Goal: Information Seeking & Learning: Understand process/instructions

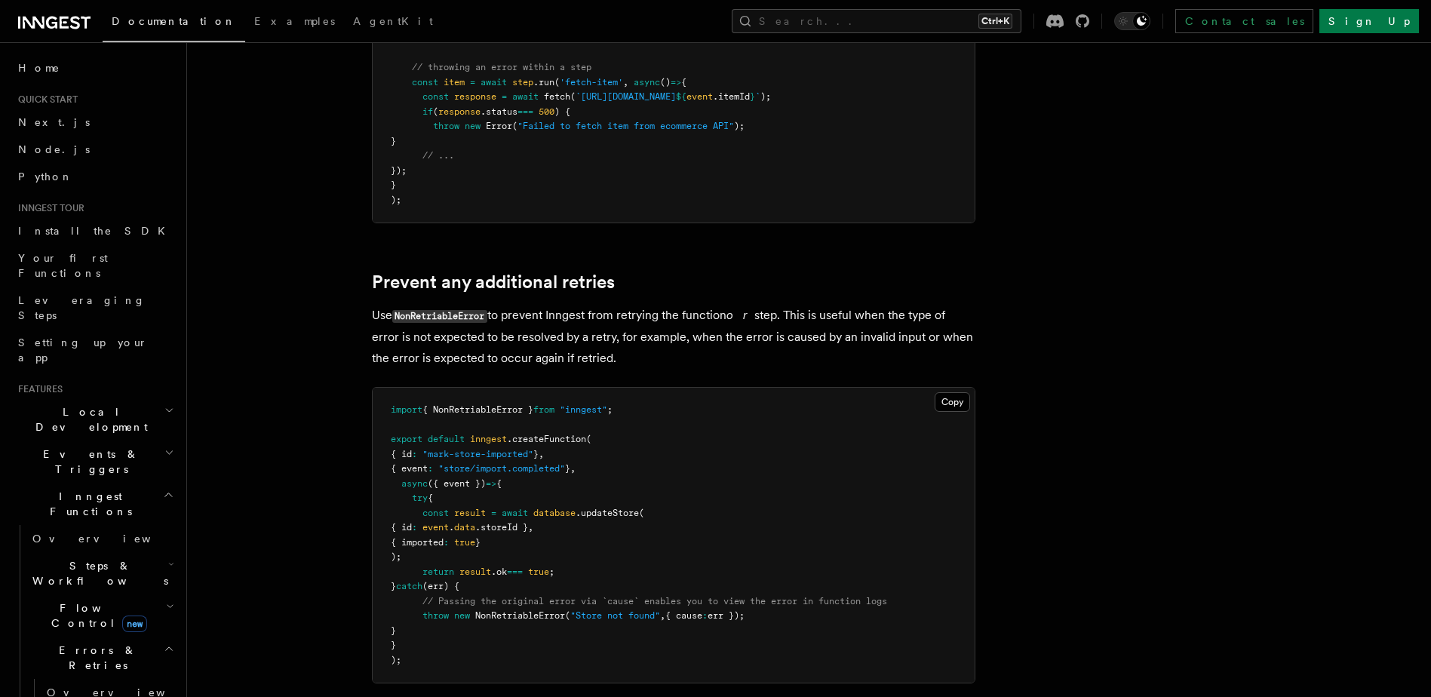
scroll to position [528, 0]
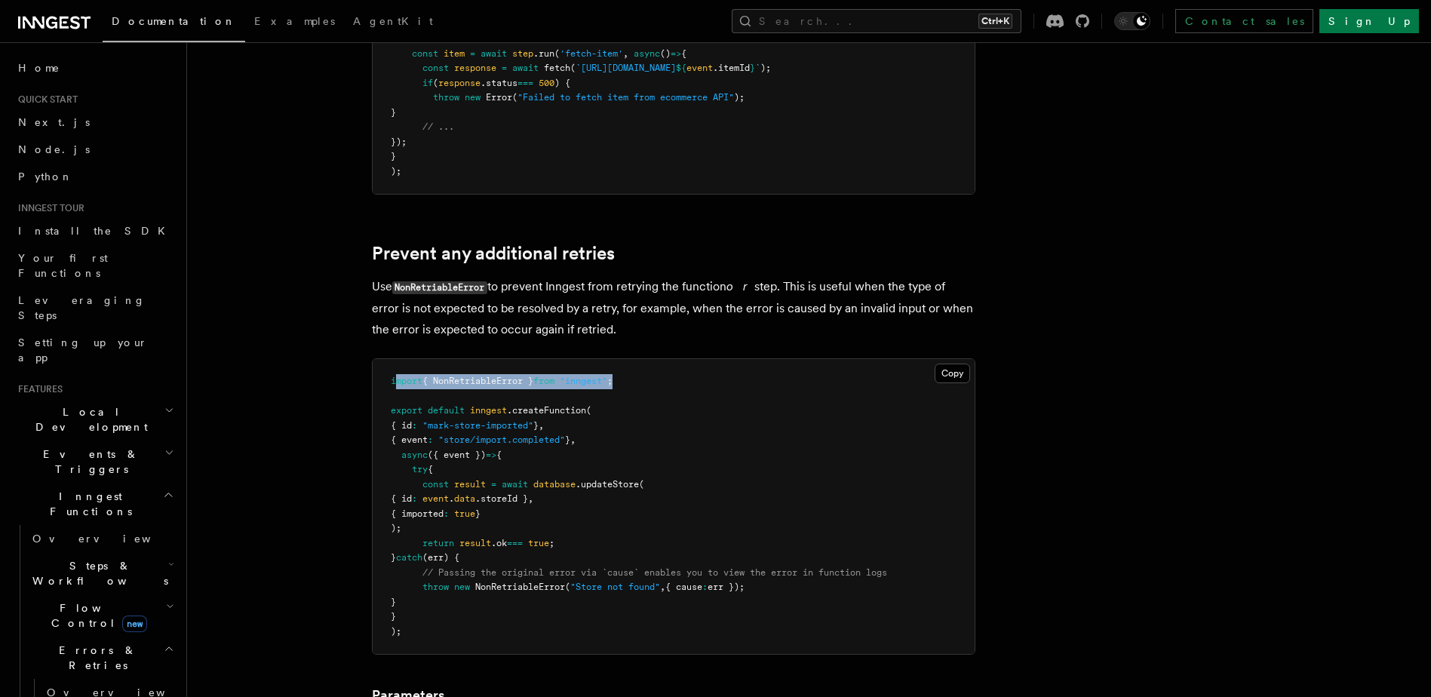
drag, startPoint x: 398, startPoint y: 379, endPoint x: 706, endPoint y: 376, distance: 307.9
click at [706, 376] on pre "import { NonRetriableError } from "inngest" ; export default inngest .createFun…" at bounding box center [674, 506] width 602 height 295
drag, startPoint x: 706, startPoint y: 376, endPoint x: 698, endPoint y: 416, distance: 40.8
click at [698, 416] on pre "import { NonRetriableError } from "inngest" ; export default inngest .createFun…" at bounding box center [674, 506] width 602 height 295
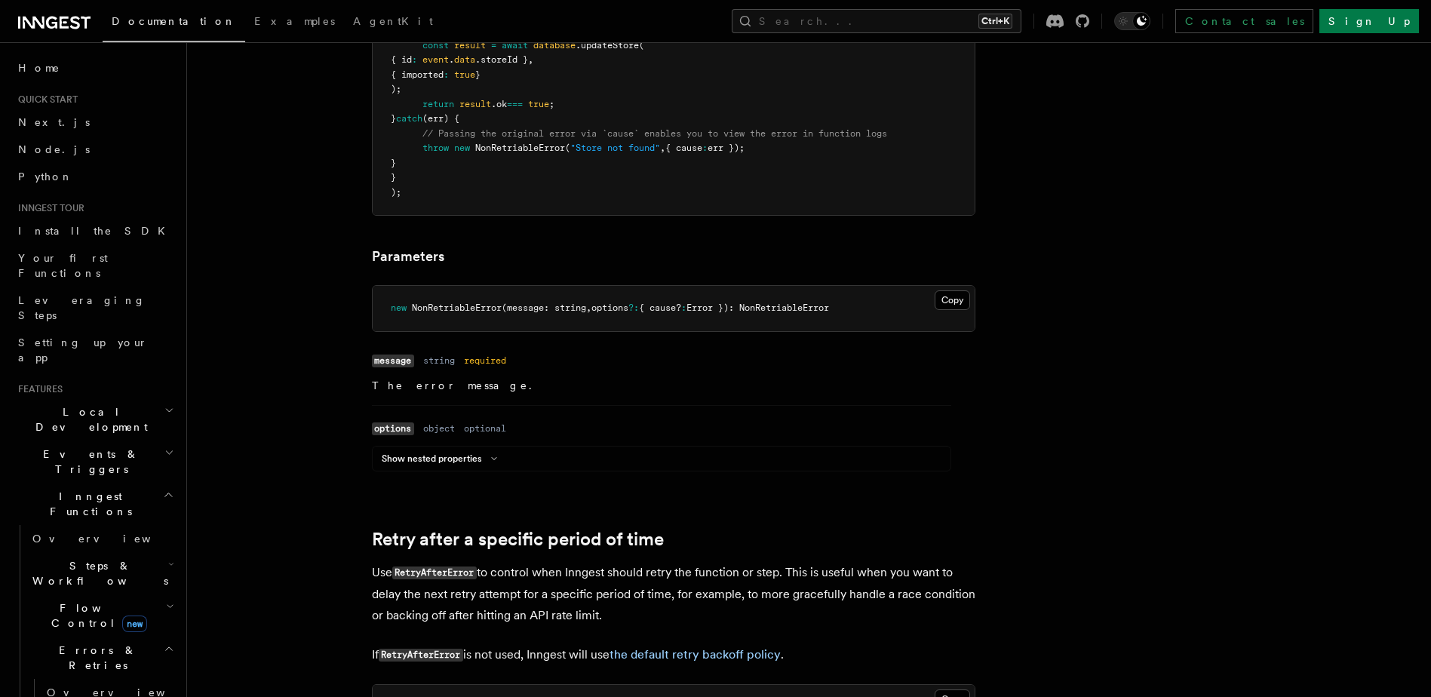
scroll to position [981, 0]
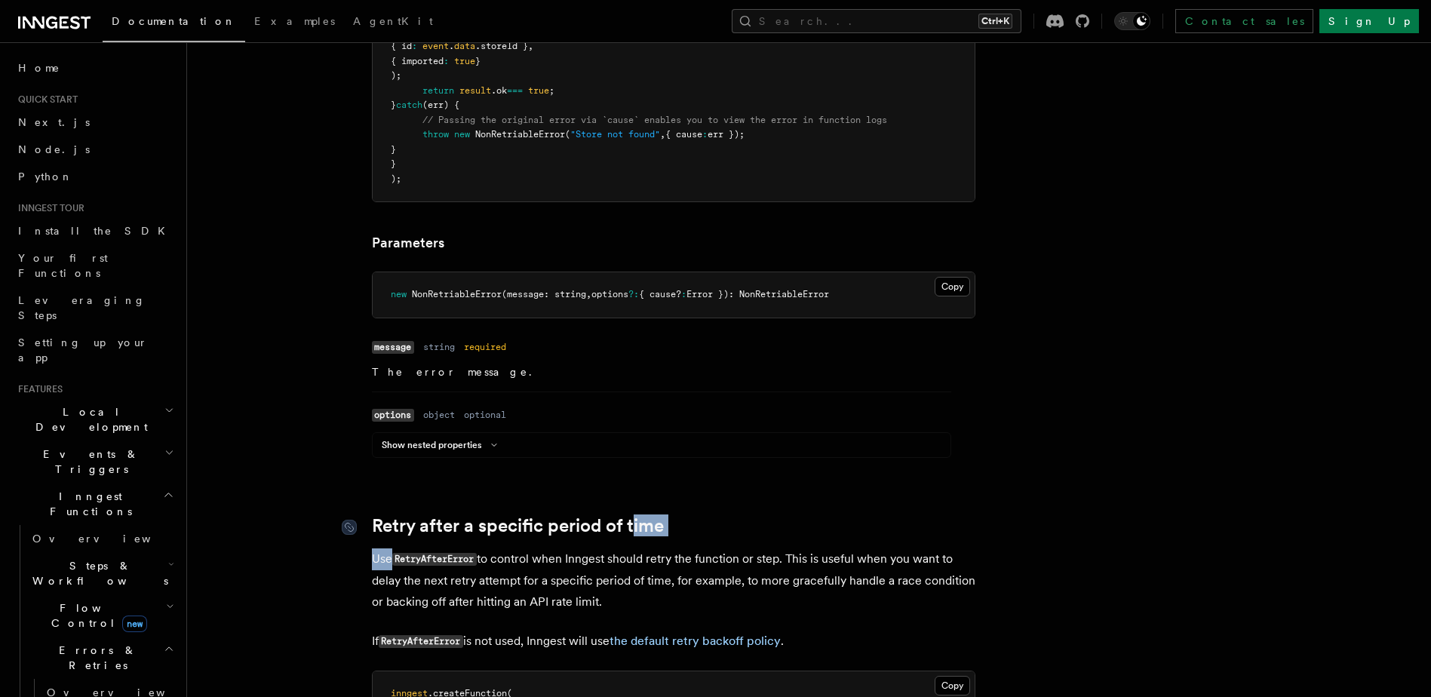
drag, startPoint x: 409, startPoint y: 538, endPoint x: 633, endPoint y: 530, distance: 224.2
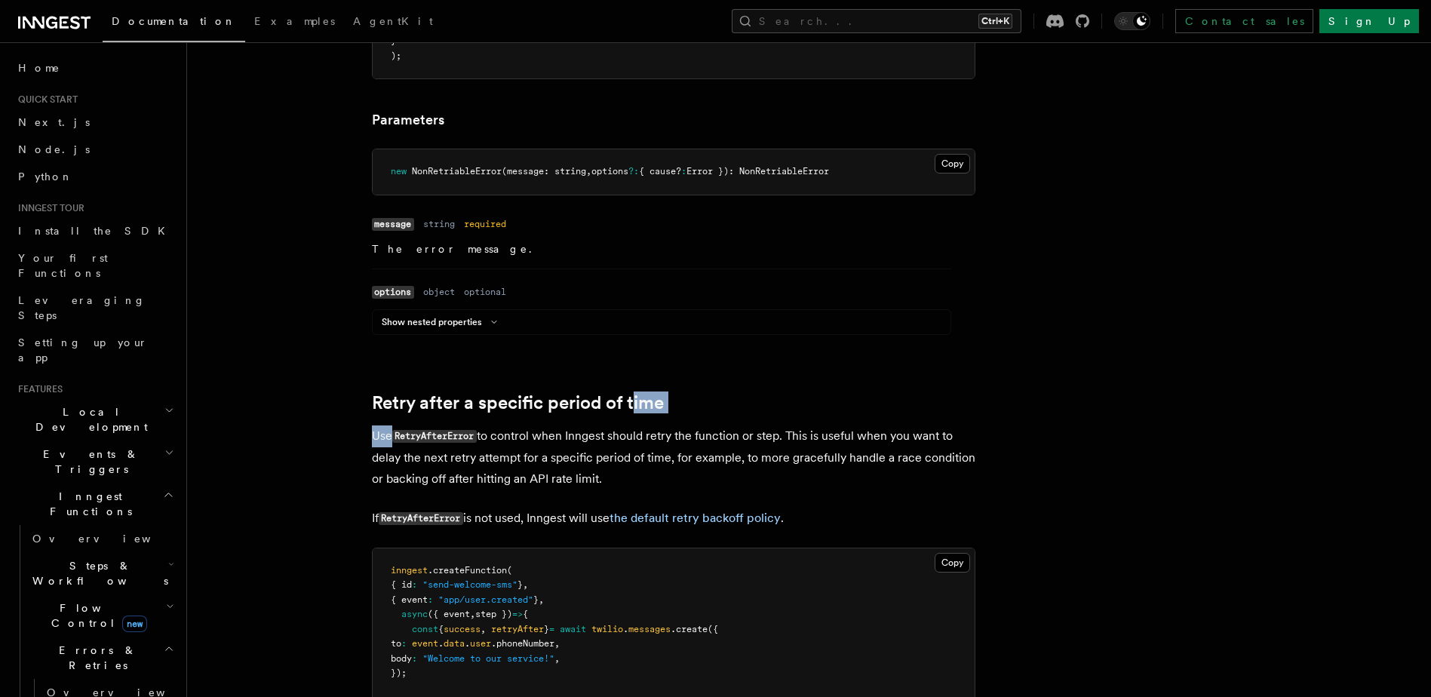
scroll to position [1434, 0]
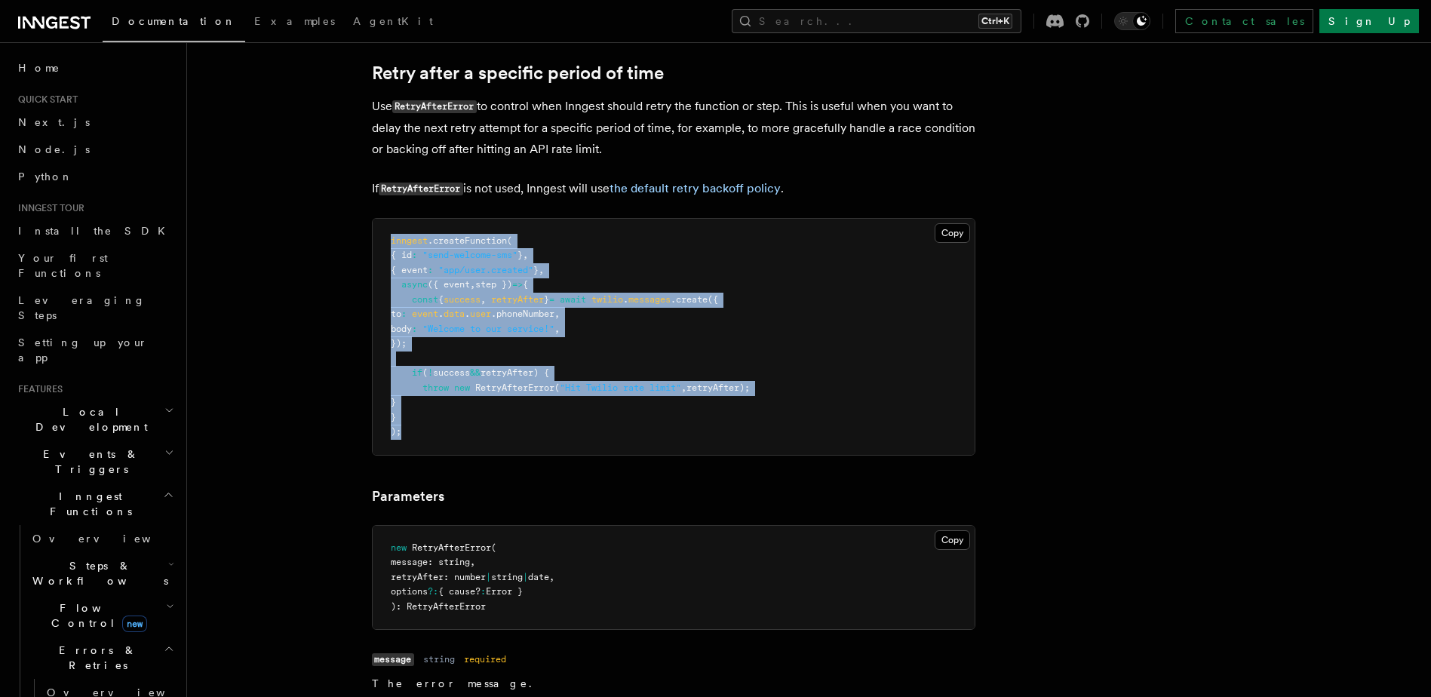
drag, startPoint x: 454, startPoint y: 432, endPoint x: 375, endPoint y: 228, distance: 219.3
click at [375, 228] on pre "inngest .createFunction ( { id : "send-welcome-sms" } , { event : "app/user.cre…" at bounding box center [674, 337] width 602 height 236
drag, startPoint x: 375, startPoint y: 228, endPoint x: 518, endPoint y: 401, distance: 224.6
click at [518, 401] on pre "inngest .createFunction ( { id : "send-welcome-sms" } , { event : "app/user.cre…" at bounding box center [674, 337] width 602 height 236
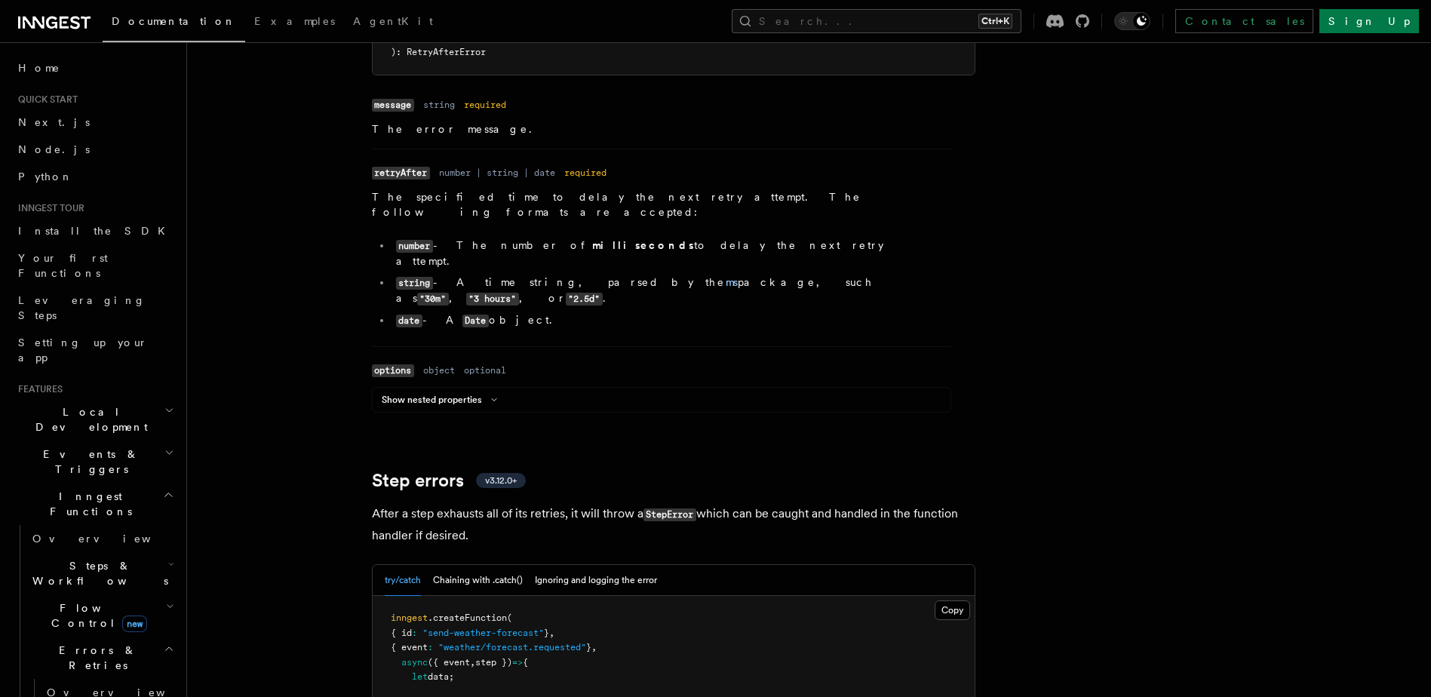
scroll to position [2188, 0]
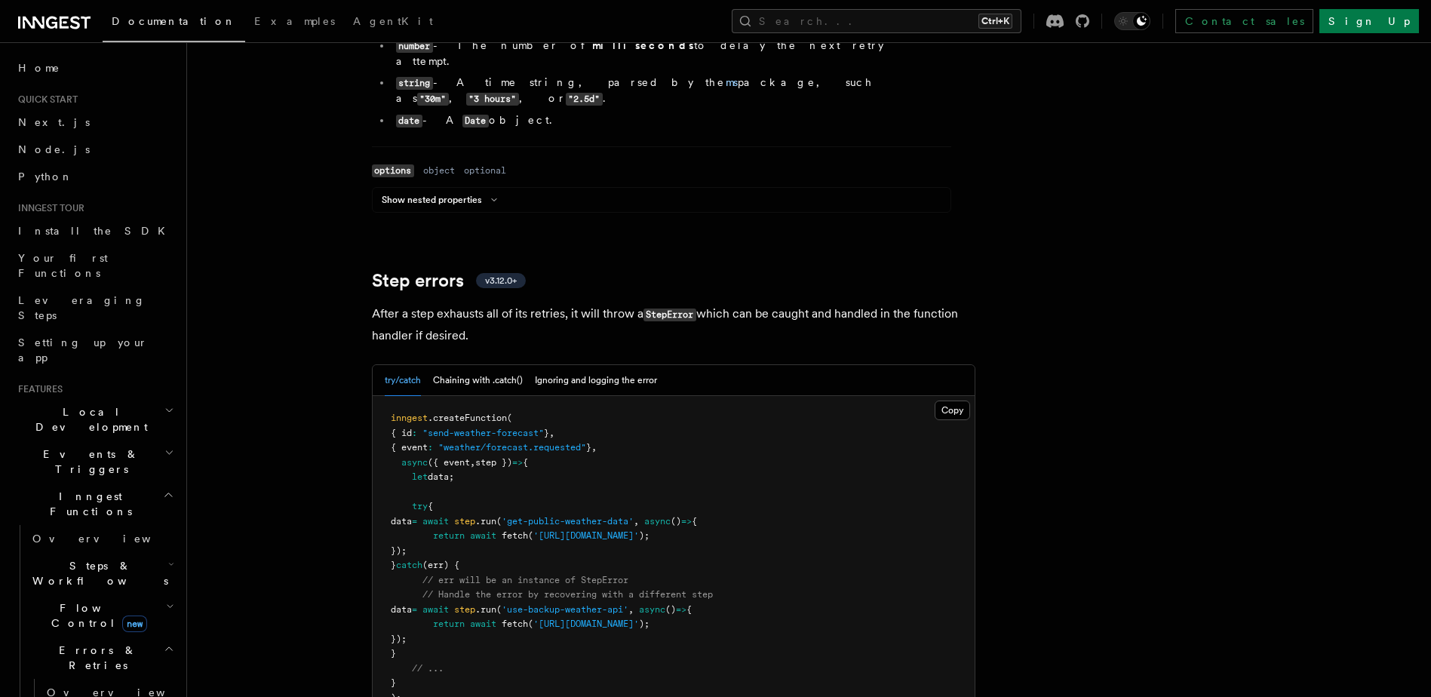
drag, startPoint x: 397, startPoint y: 365, endPoint x: 509, endPoint y: 595, distance: 256.1
click at [509, 595] on pre "inngest .createFunction ( { id : "send-weather-forecast" } , { event : "weather…" at bounding box center [674, 558] width 602 height 324
drag, startPoint x: 509, startPoint y: 595, endPoint x: 503, endPoint y: 613, distance: 19.1
click at [503, 613] on pre "inngest .createFunction ( { id : "send-weather-forecast" } , { event : "weather…" at bounding box center [674, 558] width 602 height 324
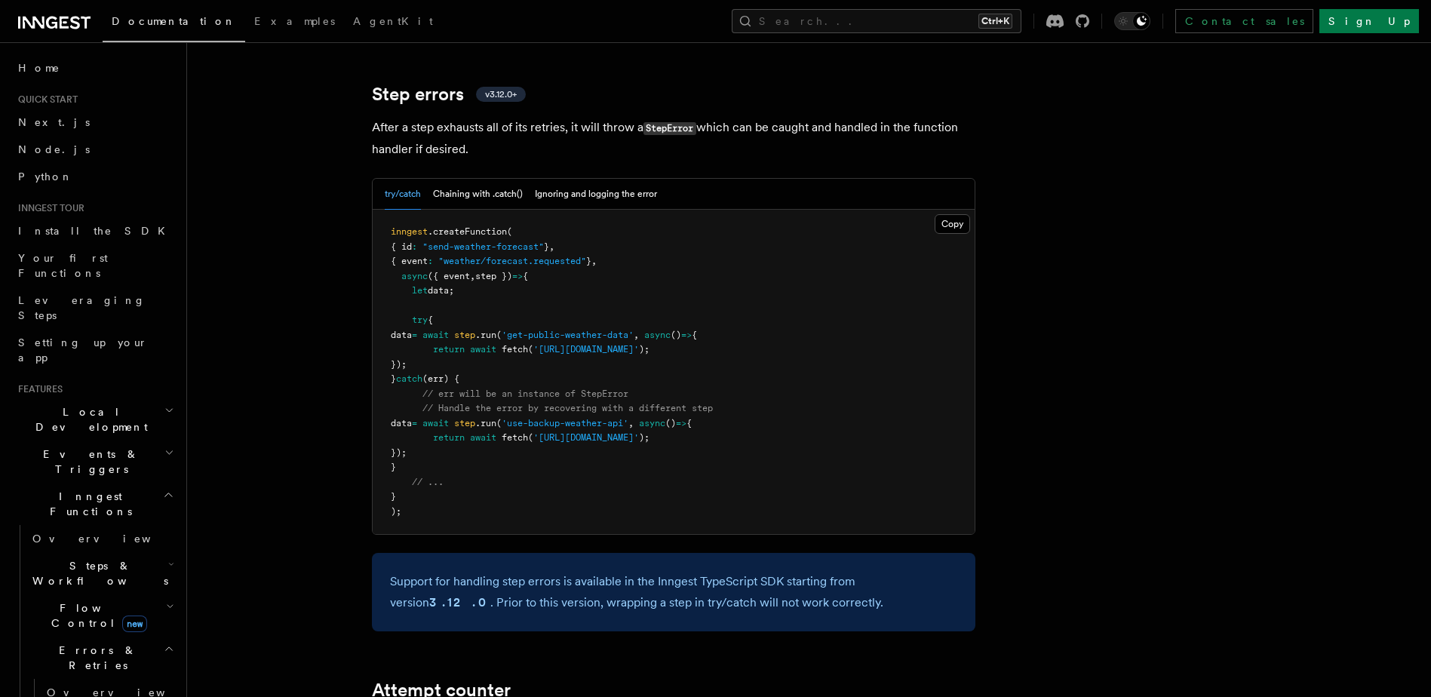
scroll to position [2339, 0]
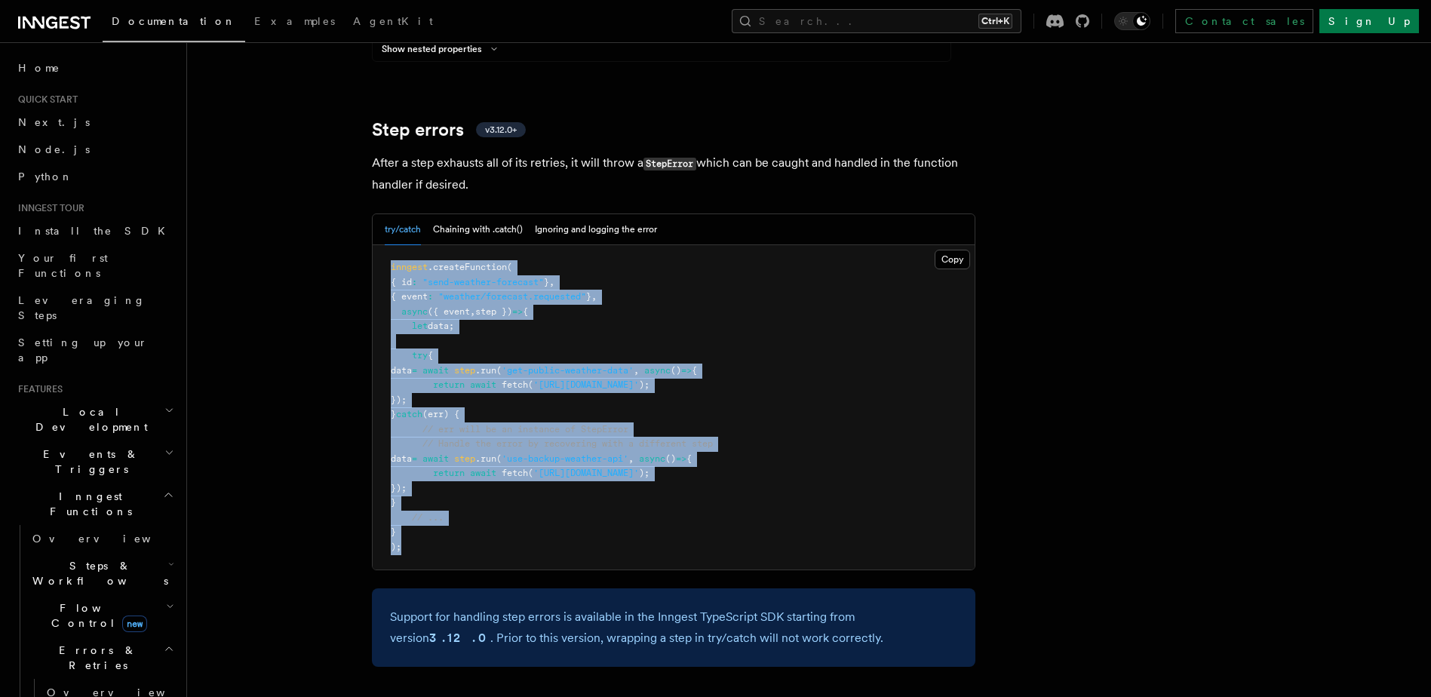
drag, startPoint x: 401, startPoint y: 406, endPoint x: 384, endPoint y: 226, distance: 181.1
click at [384, 245] on pre "inngest .createFunction ( { id : "send-weather-forecast" } , { event : "weather…" at bounding box center [674, 407] width 602 height 324
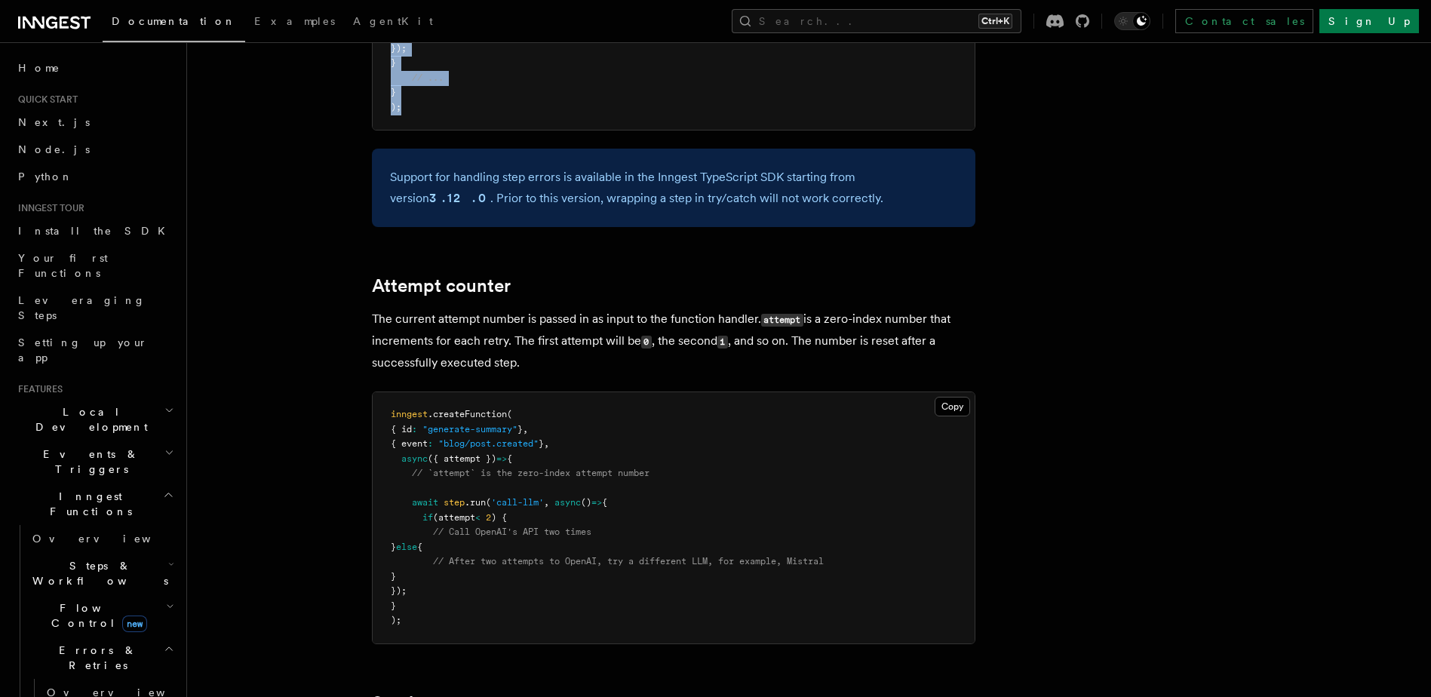
scroll to position [2792, 0]
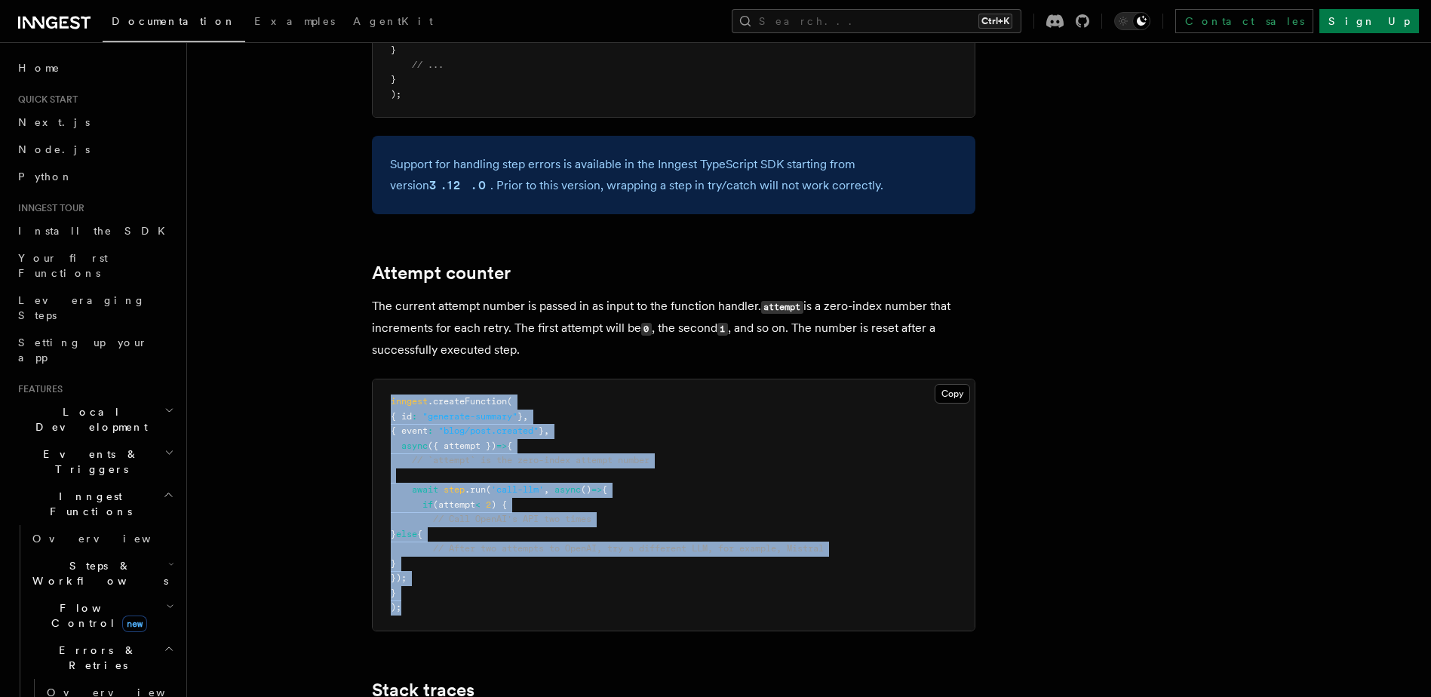
drag, startPoint x: 434, startPoint y: 432, endPoint x: 462, endPoint y: 579, distance: 150.5
click at [462, 579] on pre "inngest .createFunction ( { id : "generate-summary" } , { event : "blog/post.cr…" at bounding box center [674, 505] width 602 height 251
drag, startPoint x: 462, startPoint y: 579, endPoint x: 453, endPoint y: 563, distance: 18.6
click at [453, 563] on pre "inngest .createFunction ( { id : "generate-summary" } , { event : "blog/post.cr…" at bounding box center [674, 505] width 602 height 251
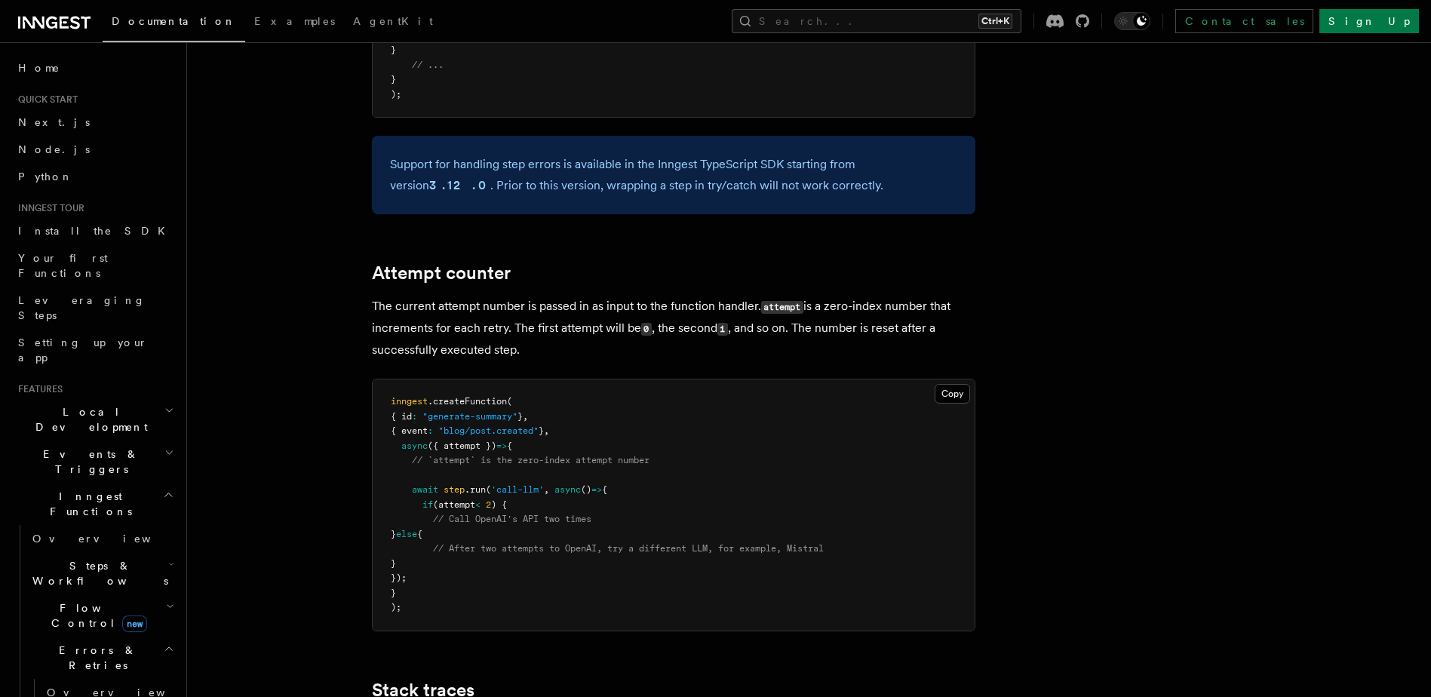
scroll to position [3169, 0]
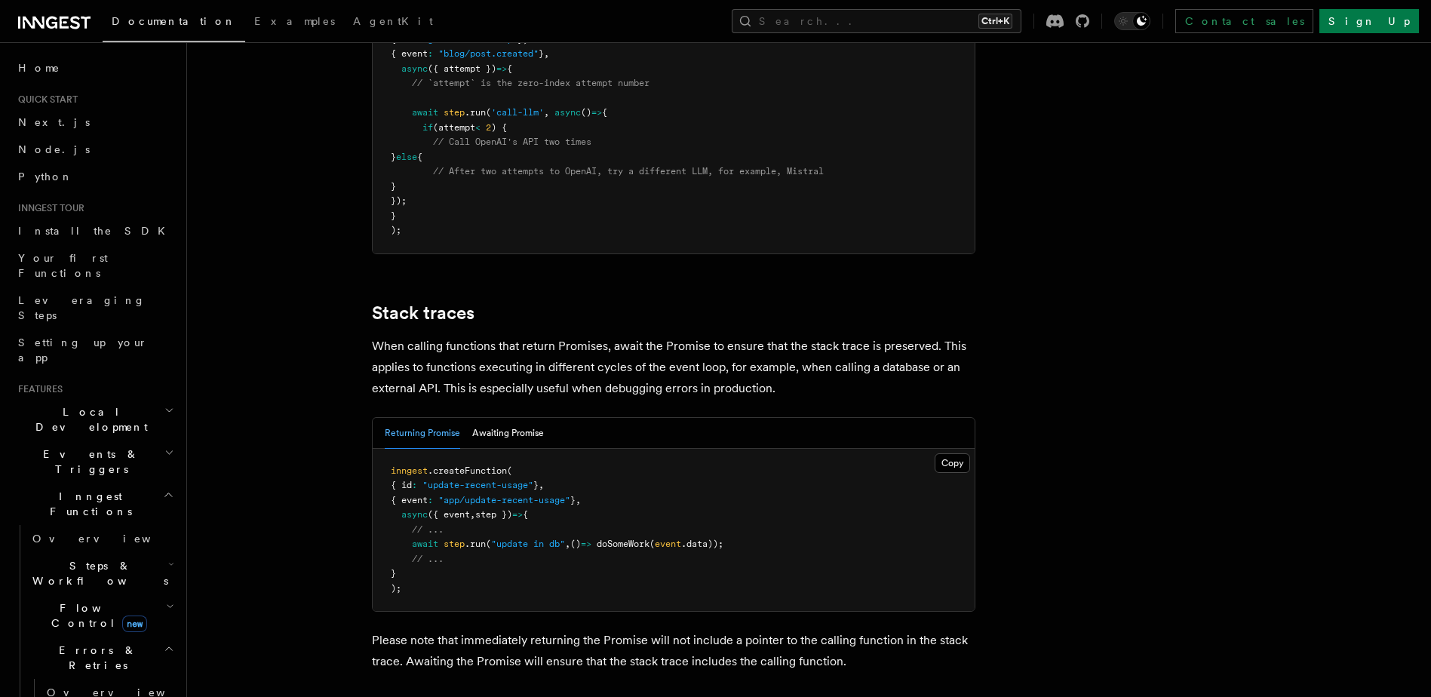
drag, startPoint x: 384, startPoint y: 509, endPoint x: 355, endPoint y: 429, distance: 85.0
drag, startPoint x: 355, startPoint y: 429, endPoint x: 416, endPoint y: 528, distance: 116.2
click at [416, 528] on pre "inngest .createFunction ( { id : "update-recent-usage" } , { event : "app/updat…" at bounding box center [674, 530] width 602 height 163
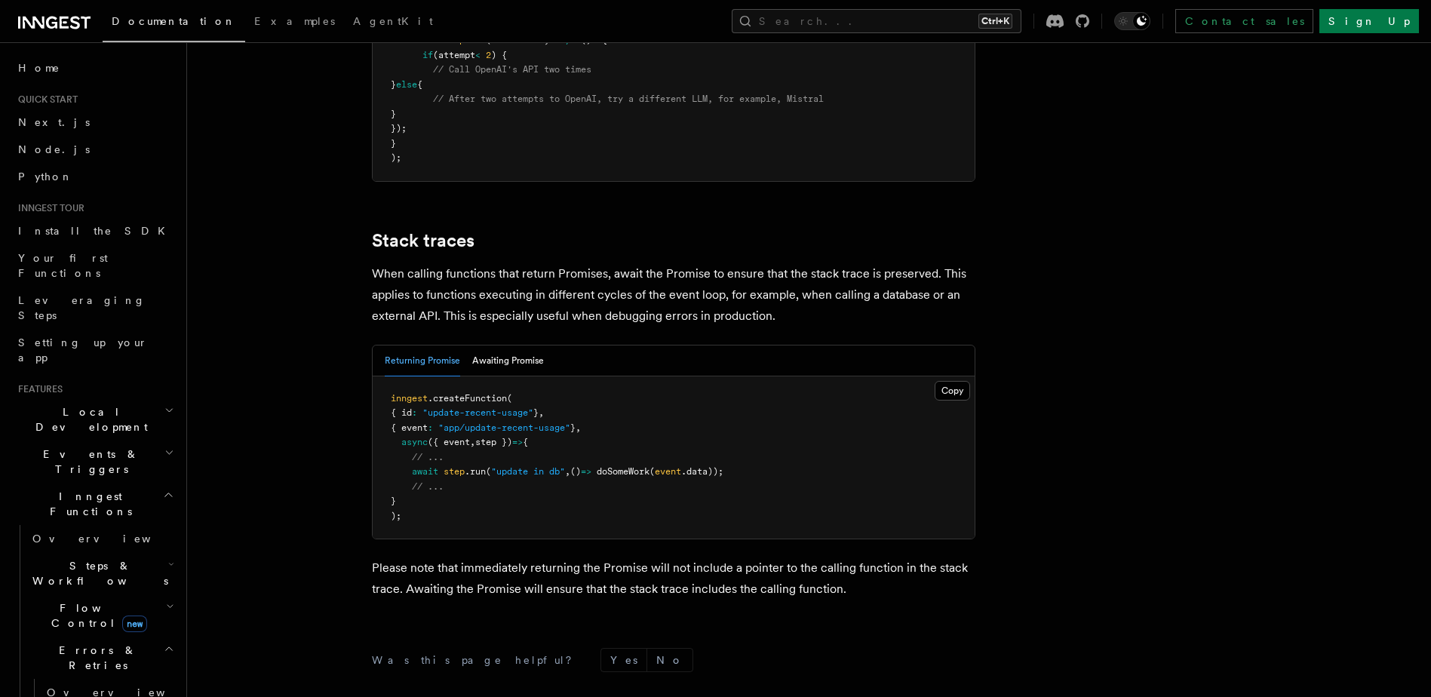
scroll to position [3392, 0]
